Goal: Transaction & Acquisition: Book appointment/travel/reservation

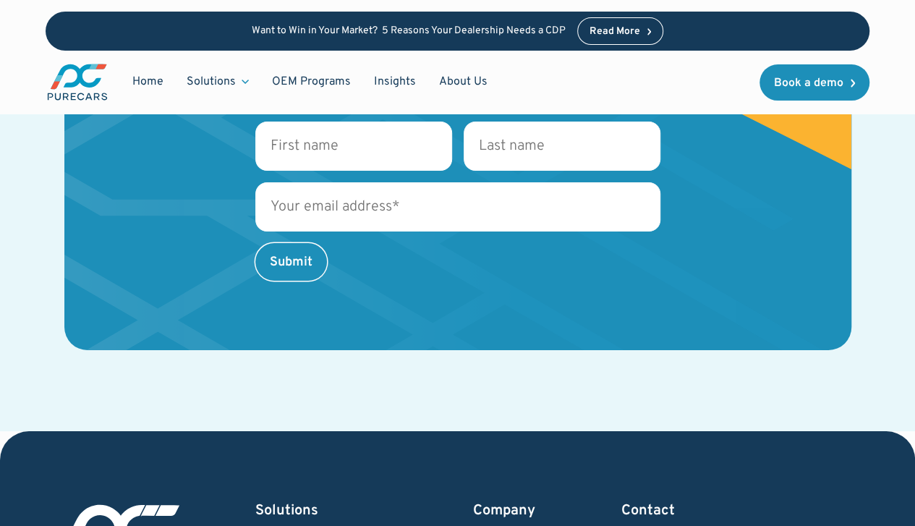
scroll to position [2862, 0]
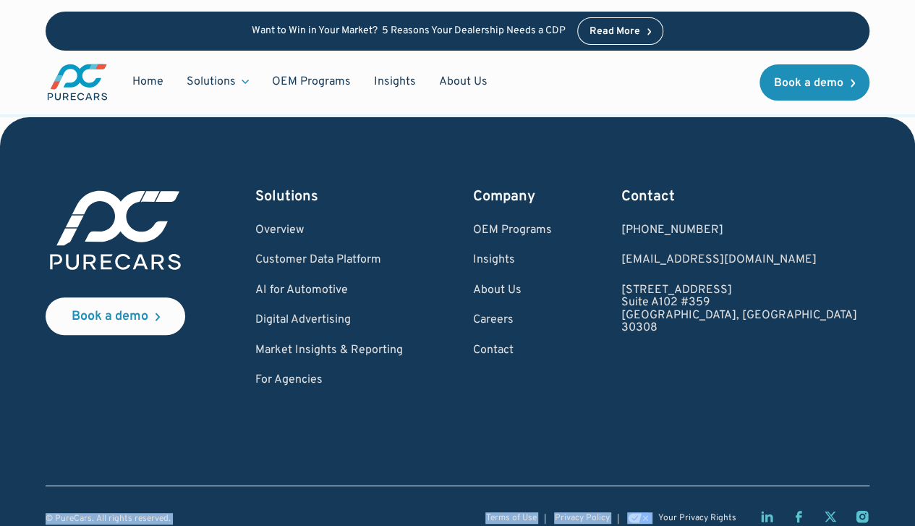
drag, startPoint x: 846, startPoint y: 498, endPoint x: 15, endPoint y: 493, distance: 831.2
click at [15, 493] on div "Book a demo Solutions Overview Customer Data Platform AI for Automotive Digital…" at bounding box center [457, 332] width 915 height 430
click at [35, 472] on div "Book a demo Solutions Overview Customer Data Platform AI for Automotive Digital…" at bounding box center [457, 332] width 915 height 430
drag, startPoint x: 33, startPoint y: 494, endPoint x: 891, endPoint y: 490, distance: 857.9
click at [891, 490] on div "Book a demo Solutions Overview Customer Data Platform AI for Automotive Digital…" at bounding box center [457, 332] width 915 height 430
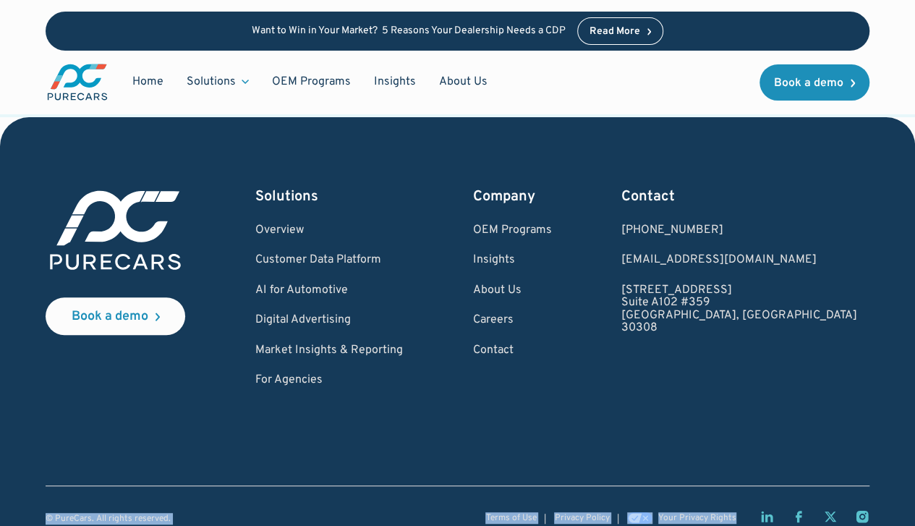
click at [877, 482] on div "Book a demo Solutions Overview Customer Data Platform AI for Automotive Digital…" at bounding box center [457, 332] width 915 height 430
drag, startPoint x: 887, startPoint y: 499, endPoint x: 0, endPoint y: 494, distance: 886.9
click at [0, 494] on div "Book a demo Solutions Overview Customer Data Platform AI for Automotive Digital…" at bounding box center [457, 332] width 915 height 430
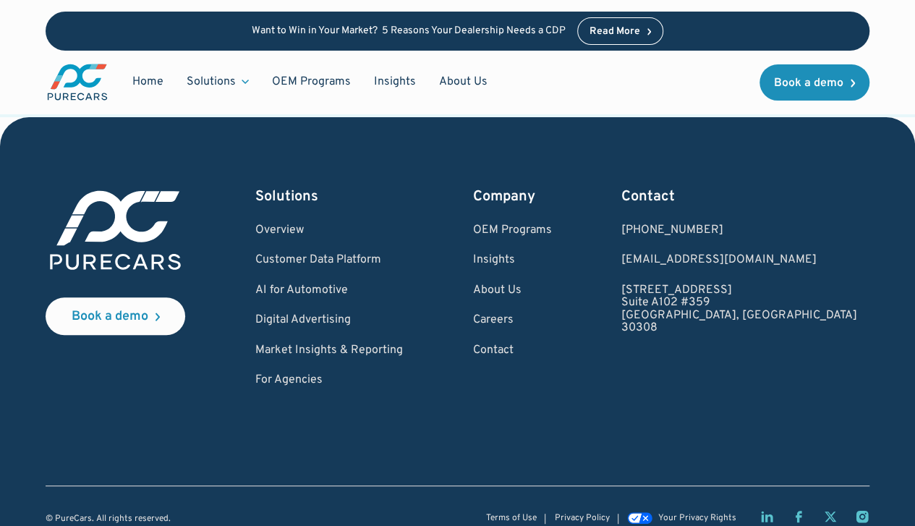
click at [25, 413] on div "Book a demo Solutions Overview Customer Data Platform AI for Automotive Digital…" at bounding box center [457, 332] width 915 height 430
